Goal: Task Accomplishment & Management: Manage account settings

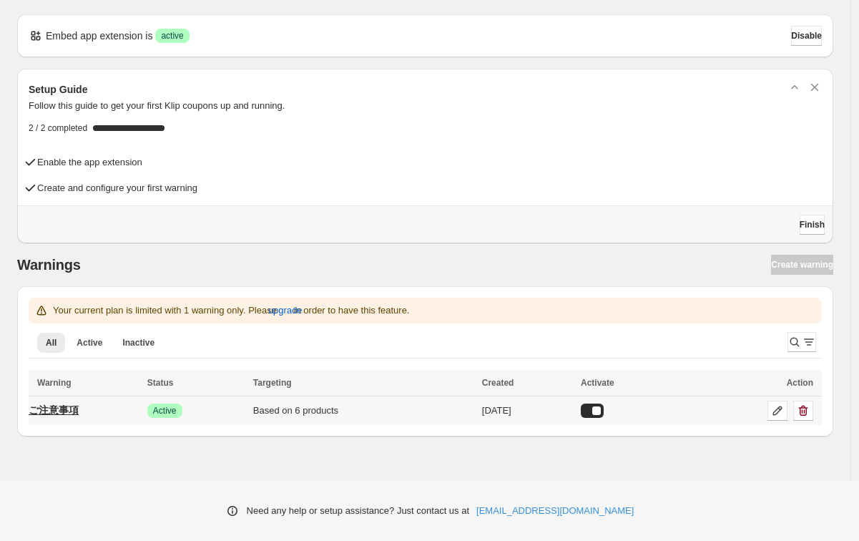
click at [79, 407] on p "ご注意事項" at bounding box center [54, 410] width 50 height 14
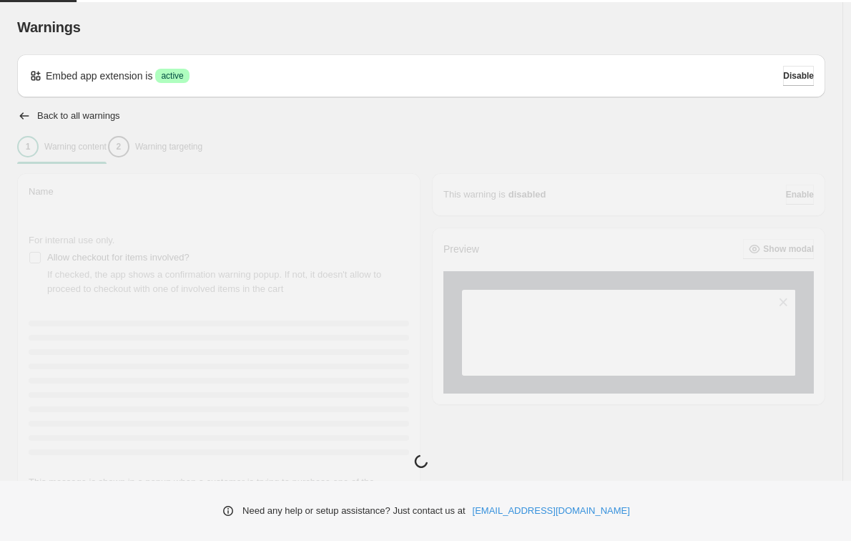
type input "*****"
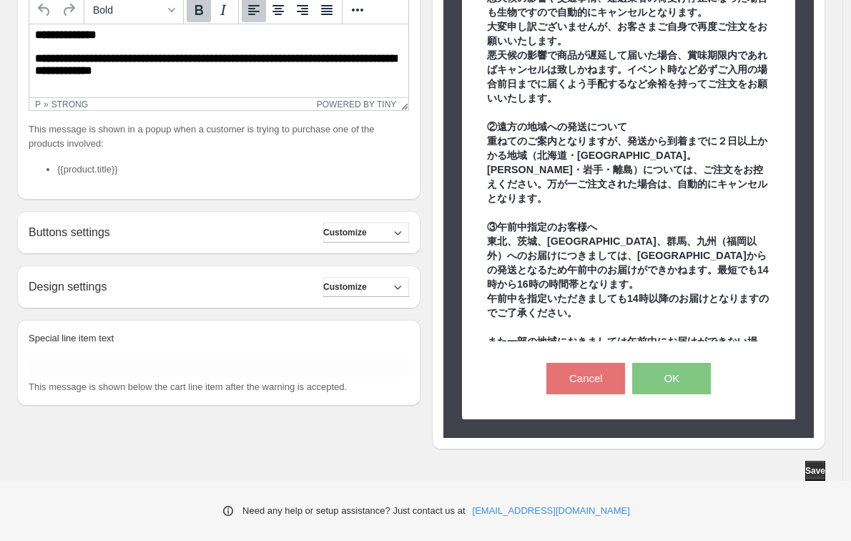
scroll to position [353, 0]
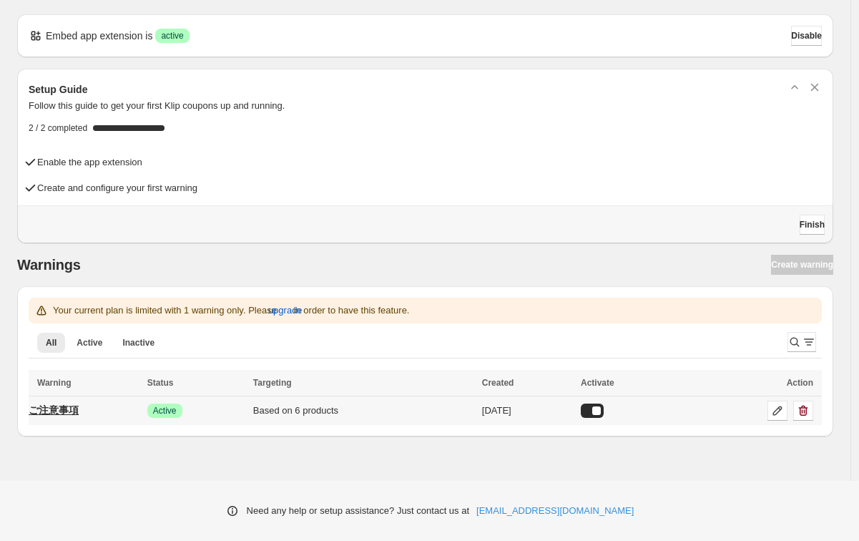
click at [69, 404] on p "ご注意事項" at bounding box center [54, 410] width 50 height 14
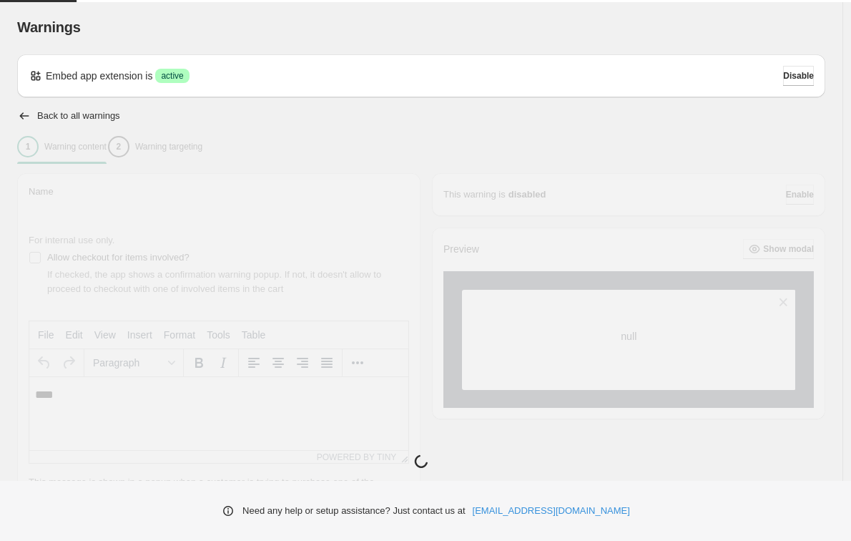
type input "*****"
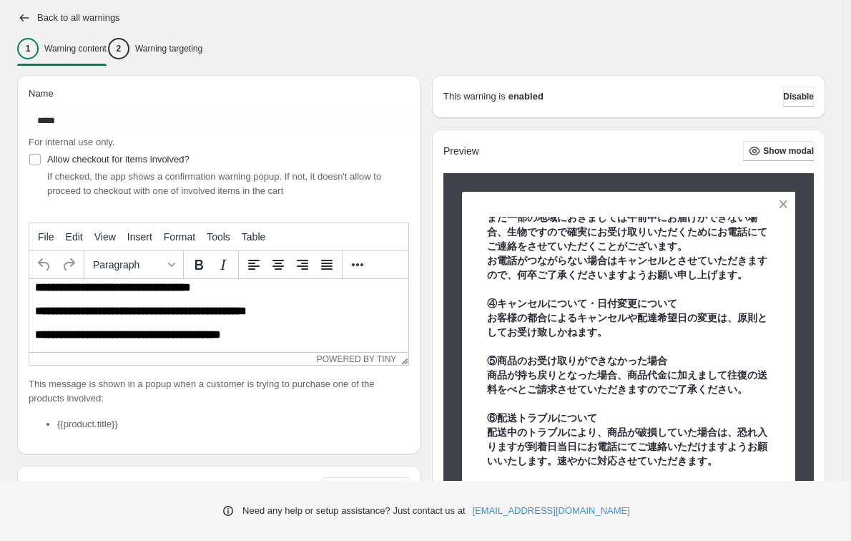
scroll to position [1112, 0]
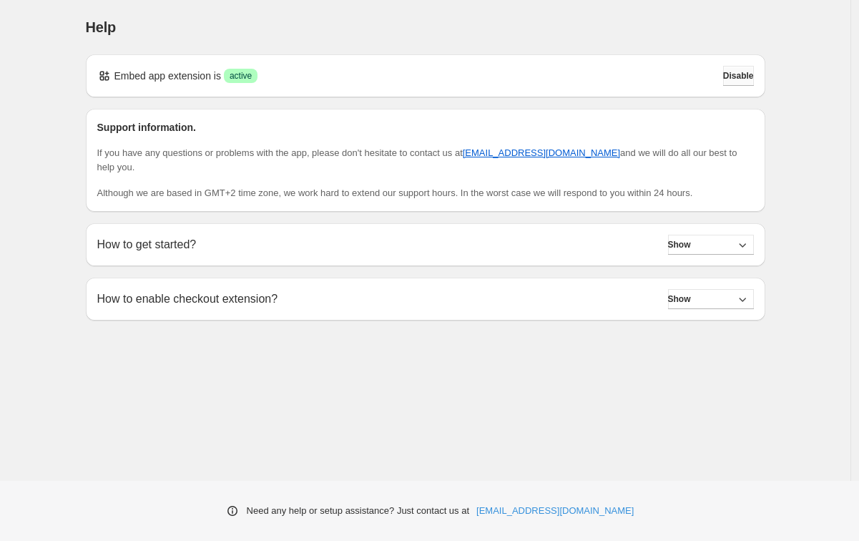
click at [727, 78] on span "Disable" at bounding box center [738, 75] width 31 height 11
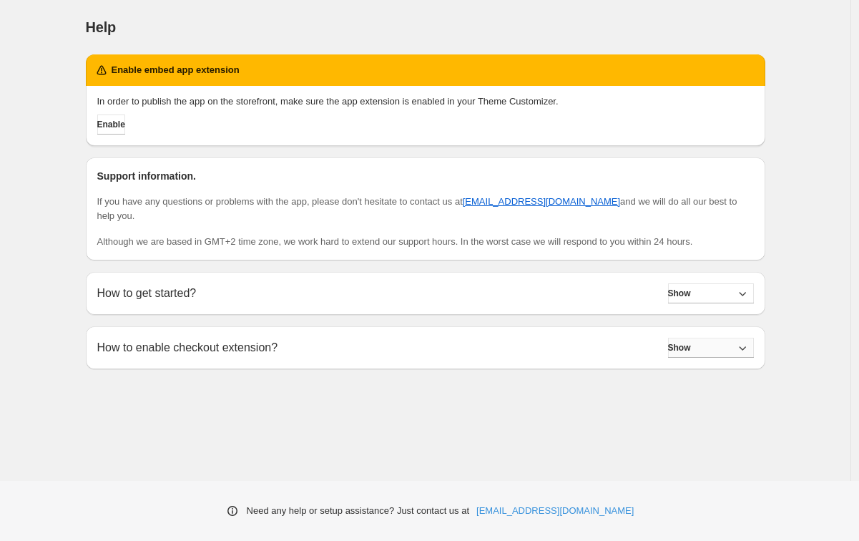
click at [740, 352] on icon "button" at bounding box center [742, 348] width 14 height 14
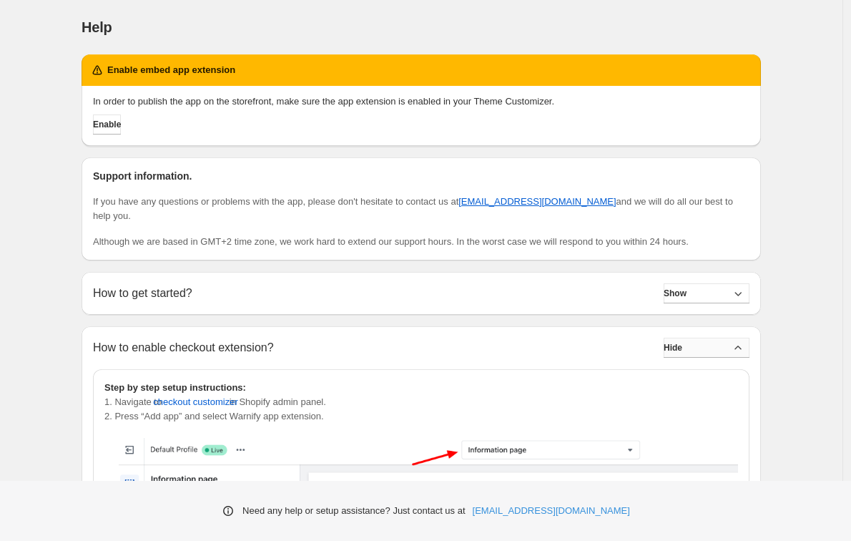
click at [750, 344] on button "Hide" at bounding box center [707, 348] width 86 height 20
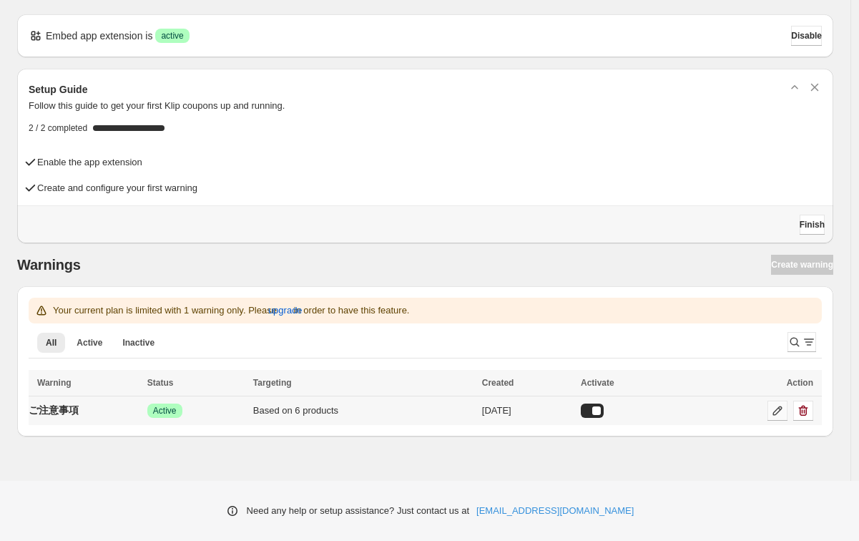
click at [780, 409] on icon at bounding box center [777, 410] width 14 height 14
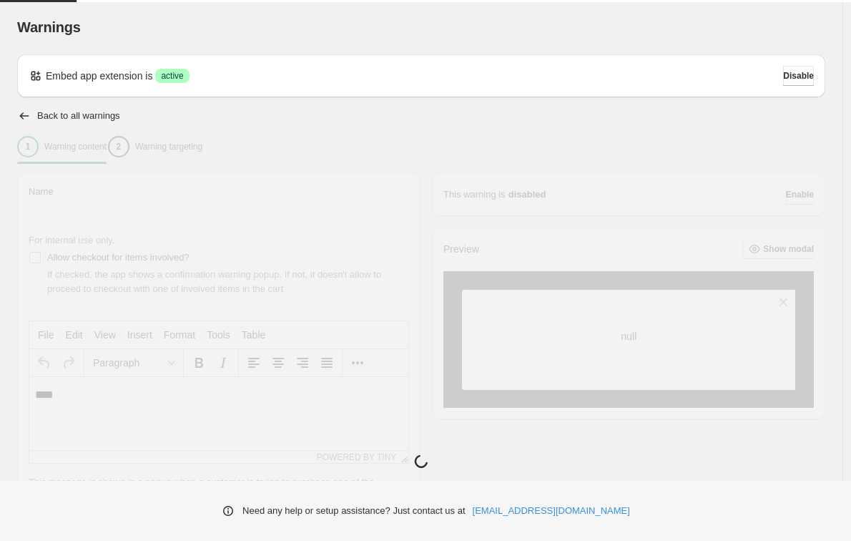
type input "*****"
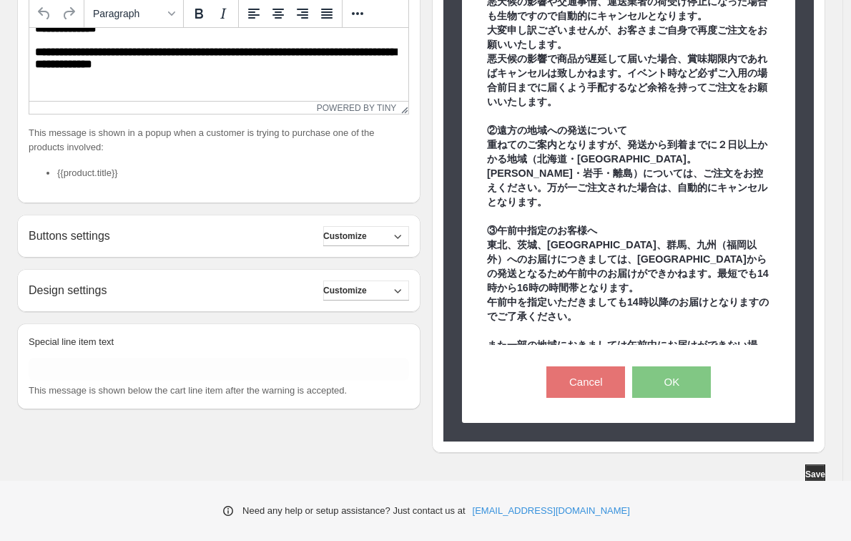
scroll to position [353, 0]
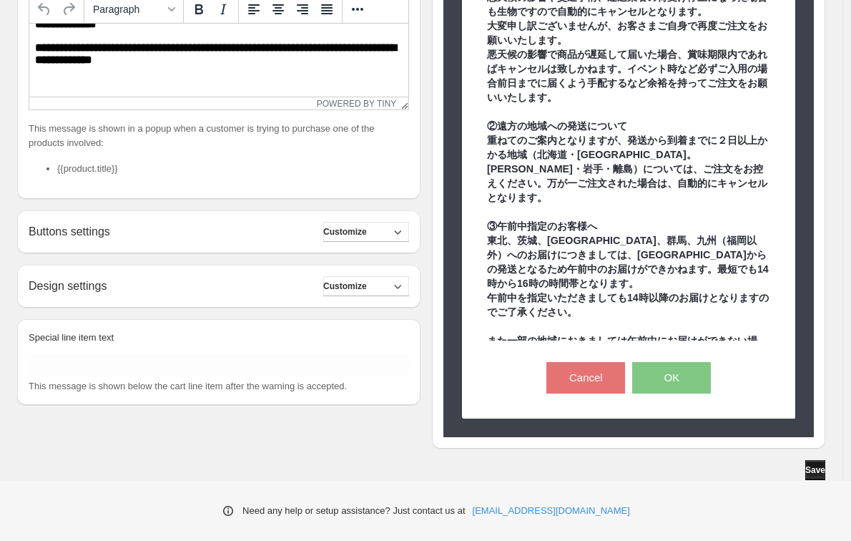
click at [809, 470] on span "Save" at bounding box center [815, 469] width 20 height 11
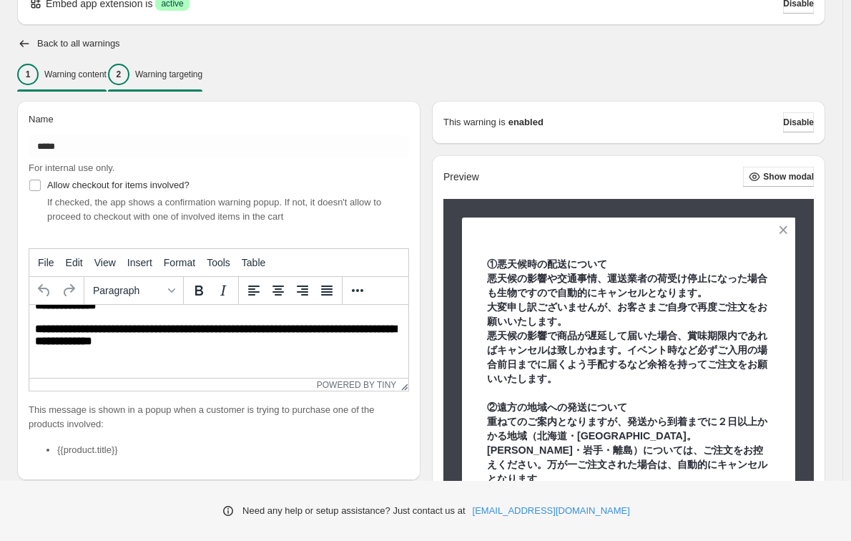
click at [192, 79] on p "Warning targeting" at bounding box center [168, 74] width 67 height 11
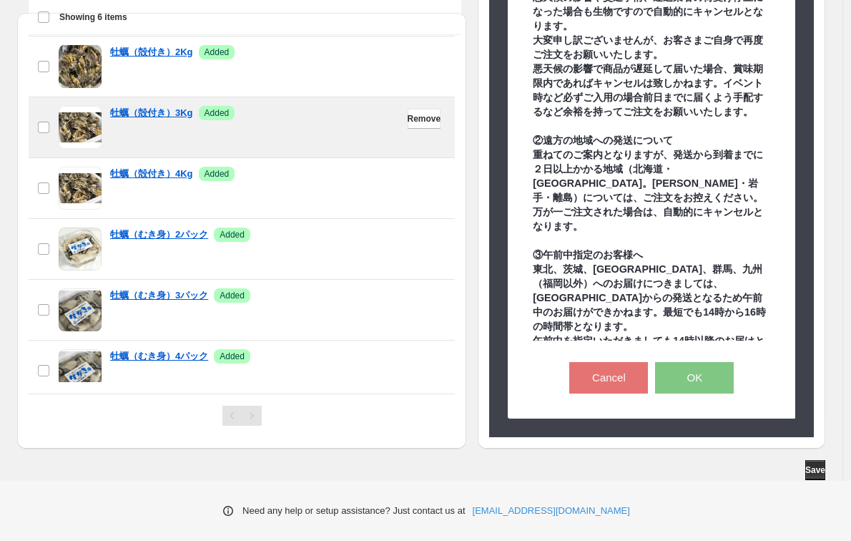
scroll to position [53, 0]
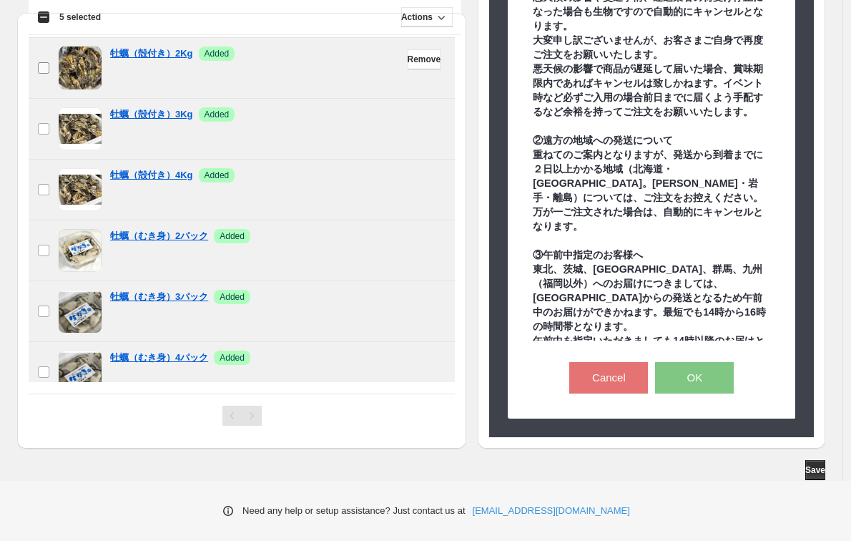
click at [46, 74] on label "checkbox" at bounding box center [44, 68] width 30 height 60
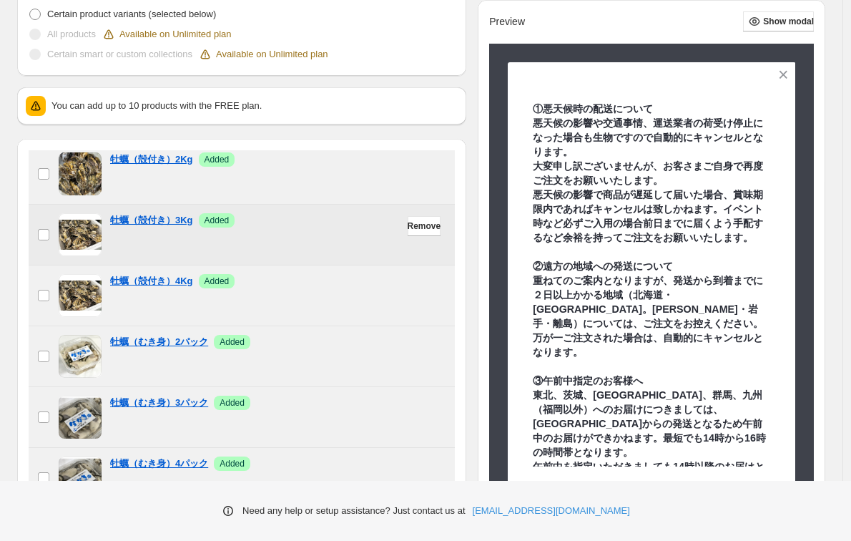
scroll to position [567, 0]
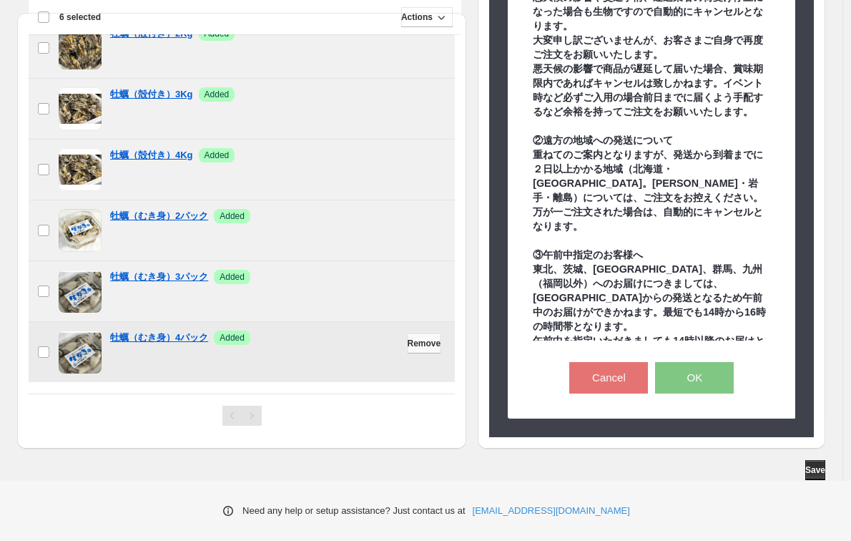
click at [434, 344] on span "Remove" at bounding box center [425, 343] width 34 height 11
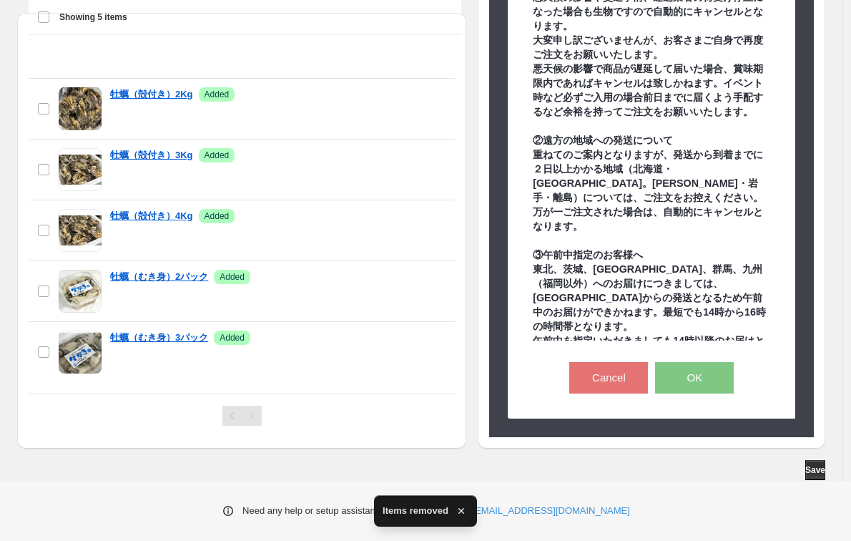
scroll to position [12, 0]
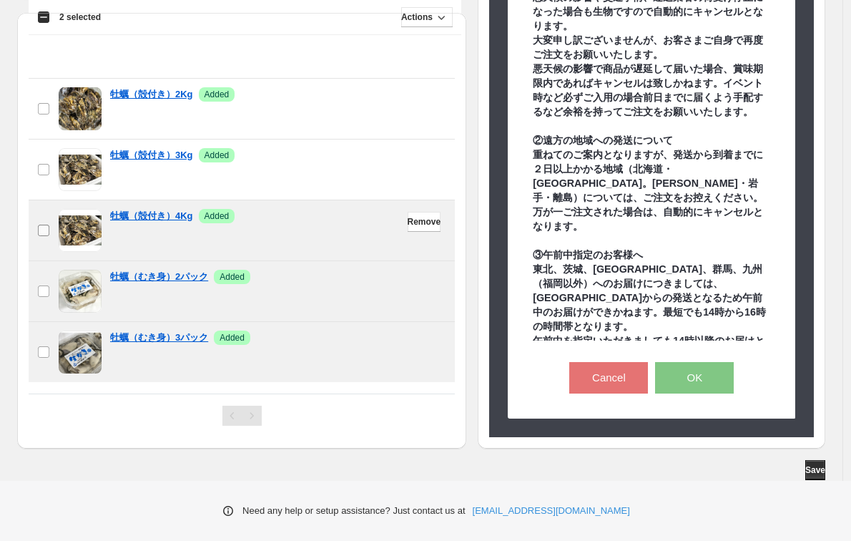
click at [47, 221] on label "checkbox" at bounding box center [44, 230] width 30 height 60
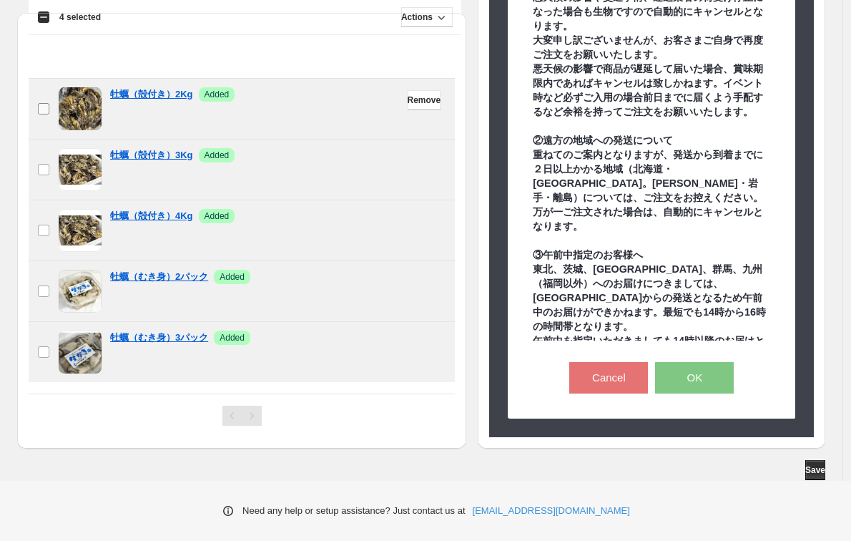
click at [50, 107] on label "checkbox" at bounding box center [44, 109] width 30 height 60
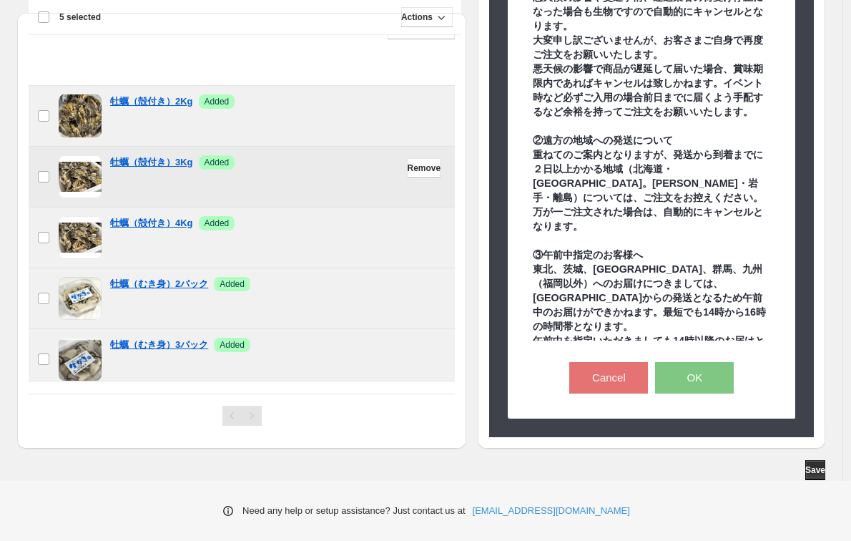
scroll to position [0, 0]
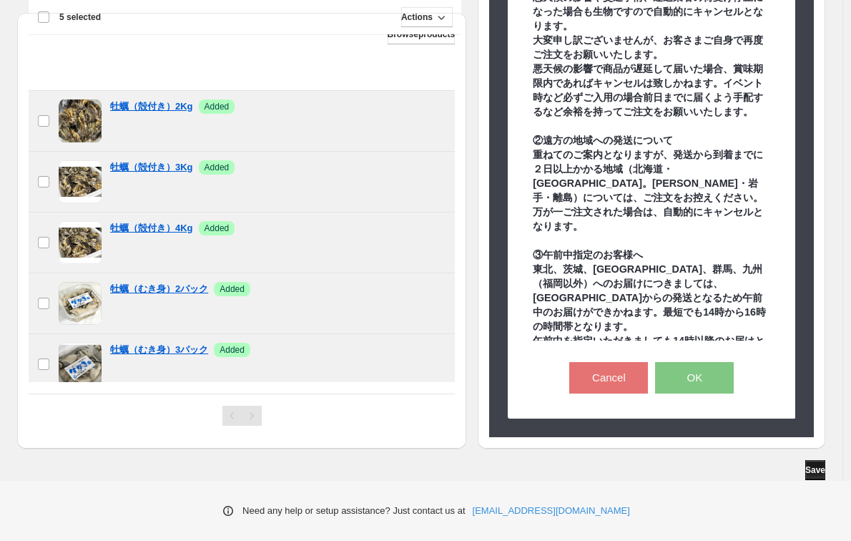
click at [813, 471] on span "Save" at bounding box center [815, 469] width 20 height 11
click at [811, 471] on span "Save" at bounding box center [815, 469] width 20 height 11
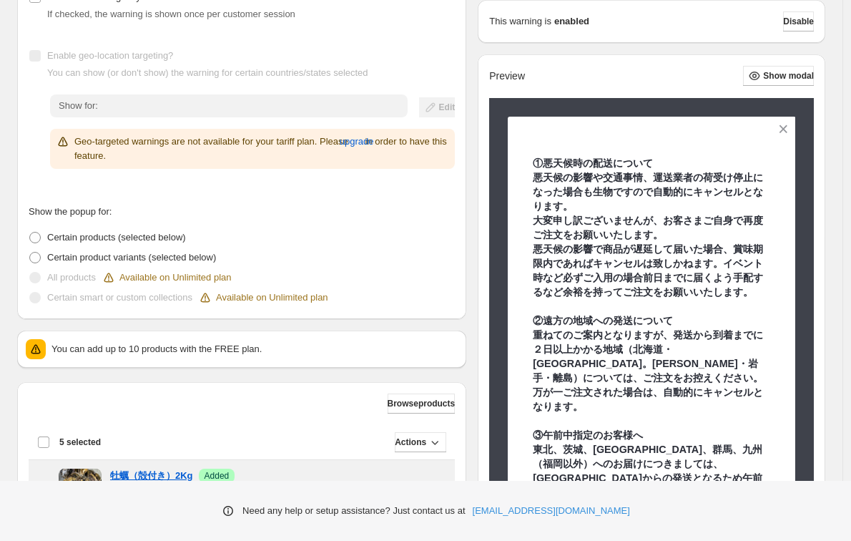
scroll to position [204, 0]
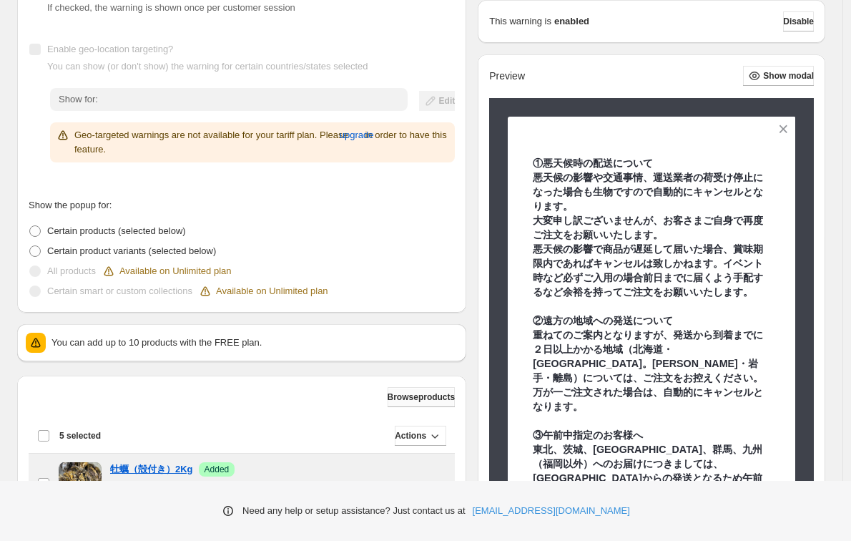
click at [425, 401] on span "Browse products" at bounding box center [422, 396] width 68 height 11
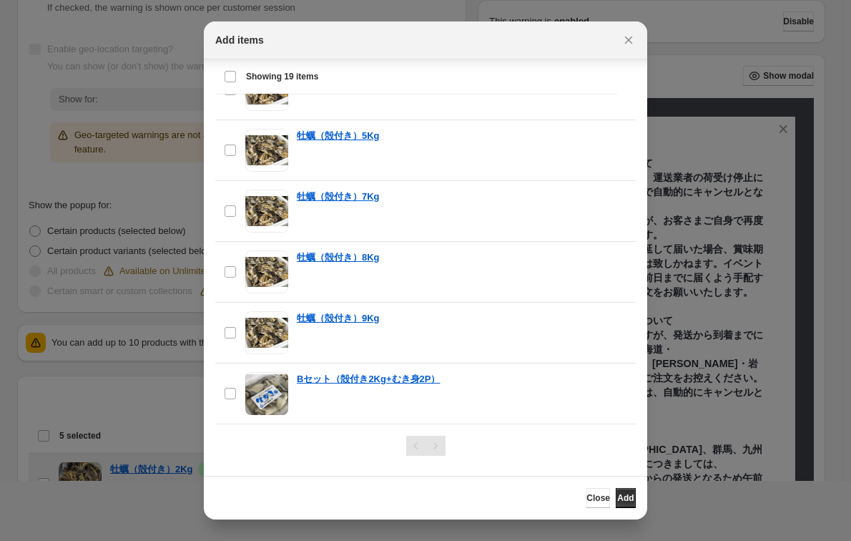
scroll to position [8, 0]
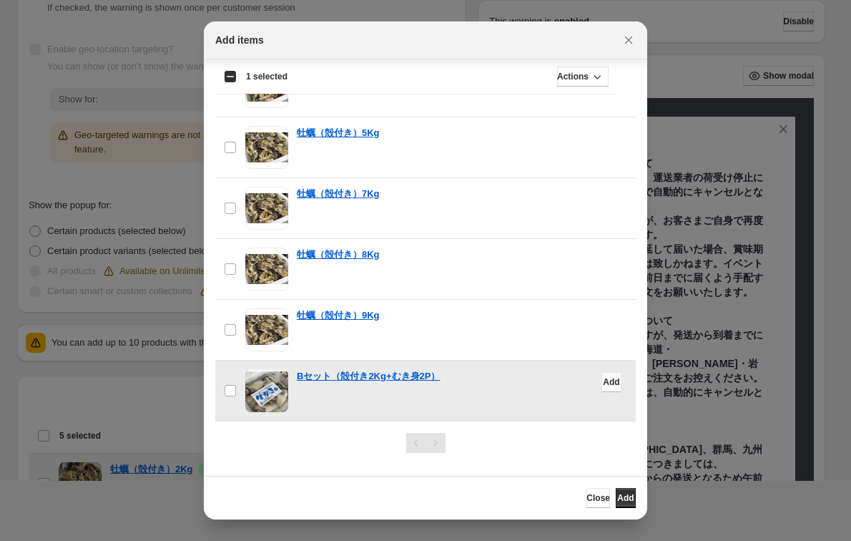
click at [603, 381] on span "Add" at bounding box center [611, 381] width 16 height 11
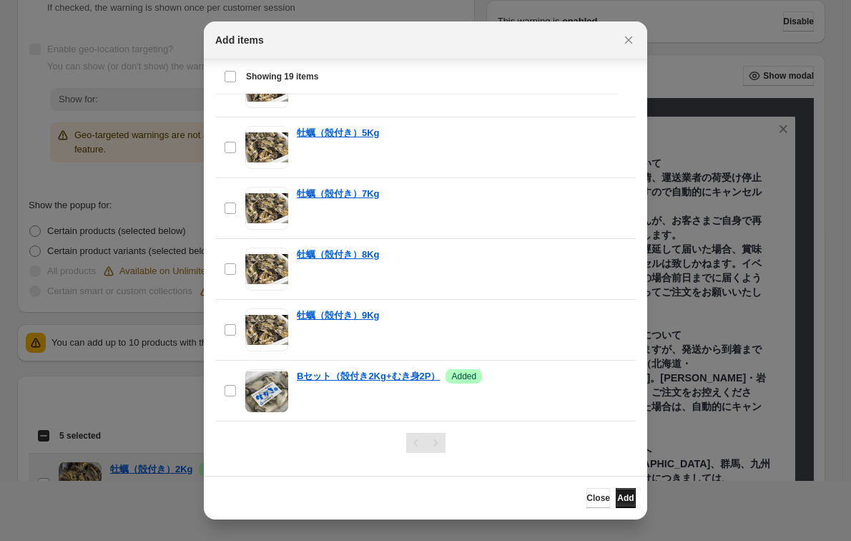
click at [624, 497] on span "Add" at bounding box center [625, 497] width 16 height 11
click at [587, 501] on span "Close" at bounding box center [599, 497] width 24 height 11
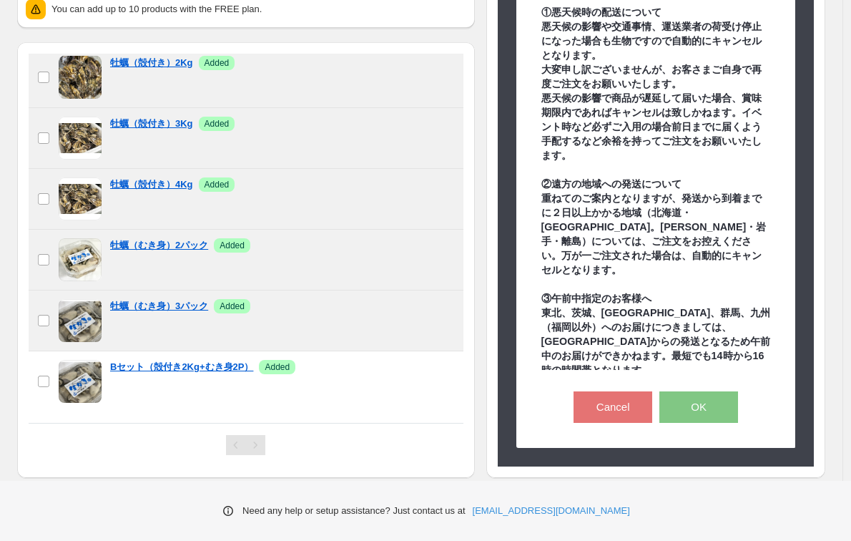
scroll to position [567, 0]
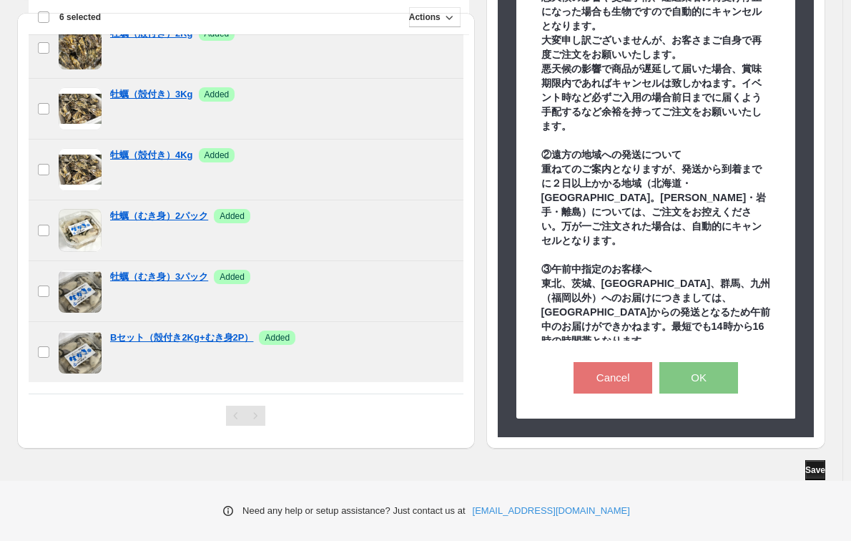
click at [816, 472] on span "Save" at bounding box center [815, 469] width 20 height 11
